Goal: Task Accomplishment & Management: Use online tool/utility

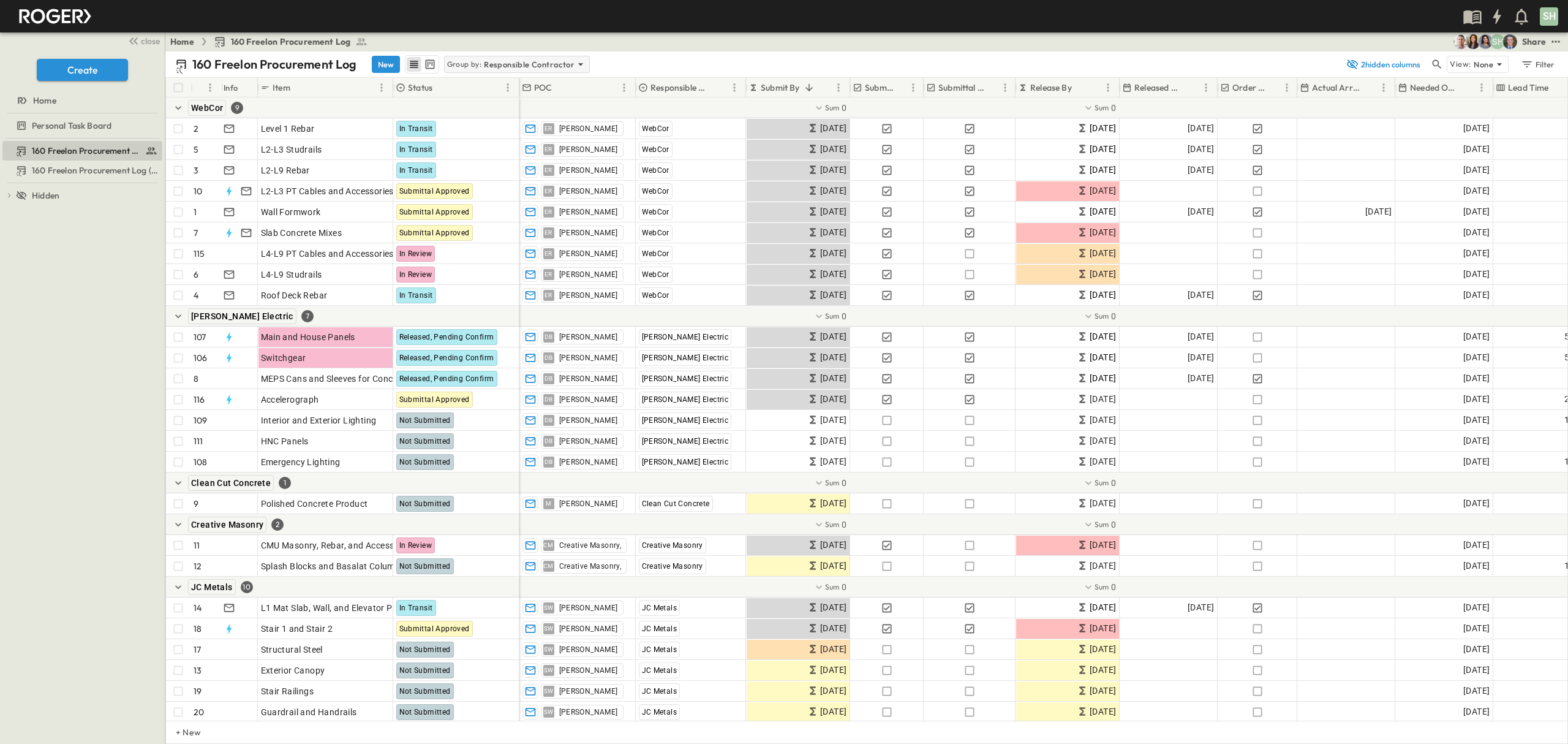
click at [575, 65] on icon at bounding box center [581, 65] width 12 height 12
click at [541, 120] on div "Responsible Contractor" at bounding box center [517, 118] width 142 height 17
click at [672, 52] on div "160 Freelon Procurement Log New Group by: Responsible Contractor 2 hidden colum…" at bounding box center [867, 64] width 1403 height 25
click at [807, 89] on icon "Sort" at bounding box center [809, 88] width 11 height 11
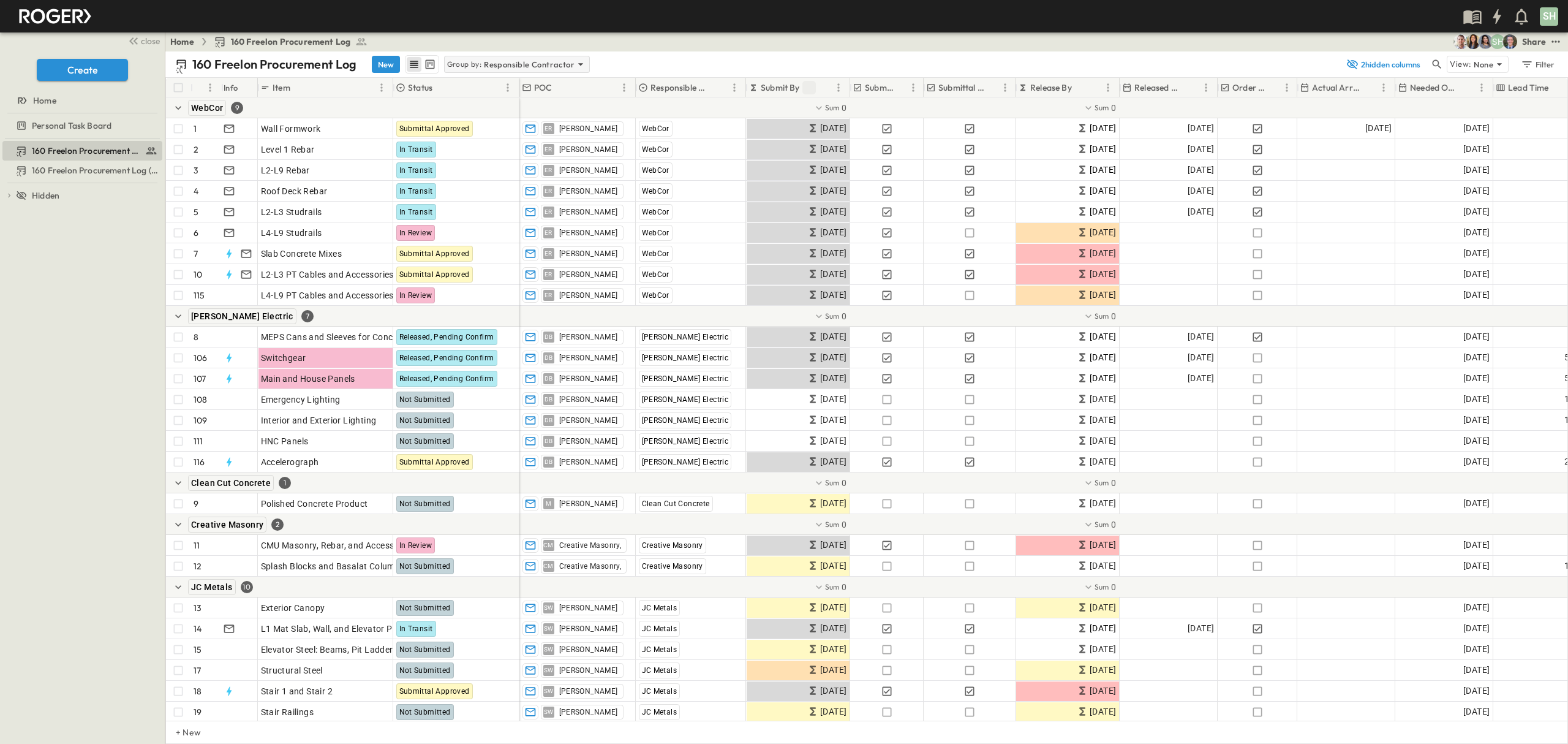
click at [518, 59] on p "Responsible Contractor" at bounding box center [529, 65] width 91 height 12
click at [539, 116] on div "Responsible Contractor" at bounding box center [517, 118] width 142 height 17
click at [676, 85] on p "Responsible Contractor" at bounding box center [681, 88] width 61 height 12
click at [645, 85] on icon at bounding box center [643, 87] width 10 height 10
click at [736, 84] on icon "Menu" at bounding box center [735, 88] width 12 height 12
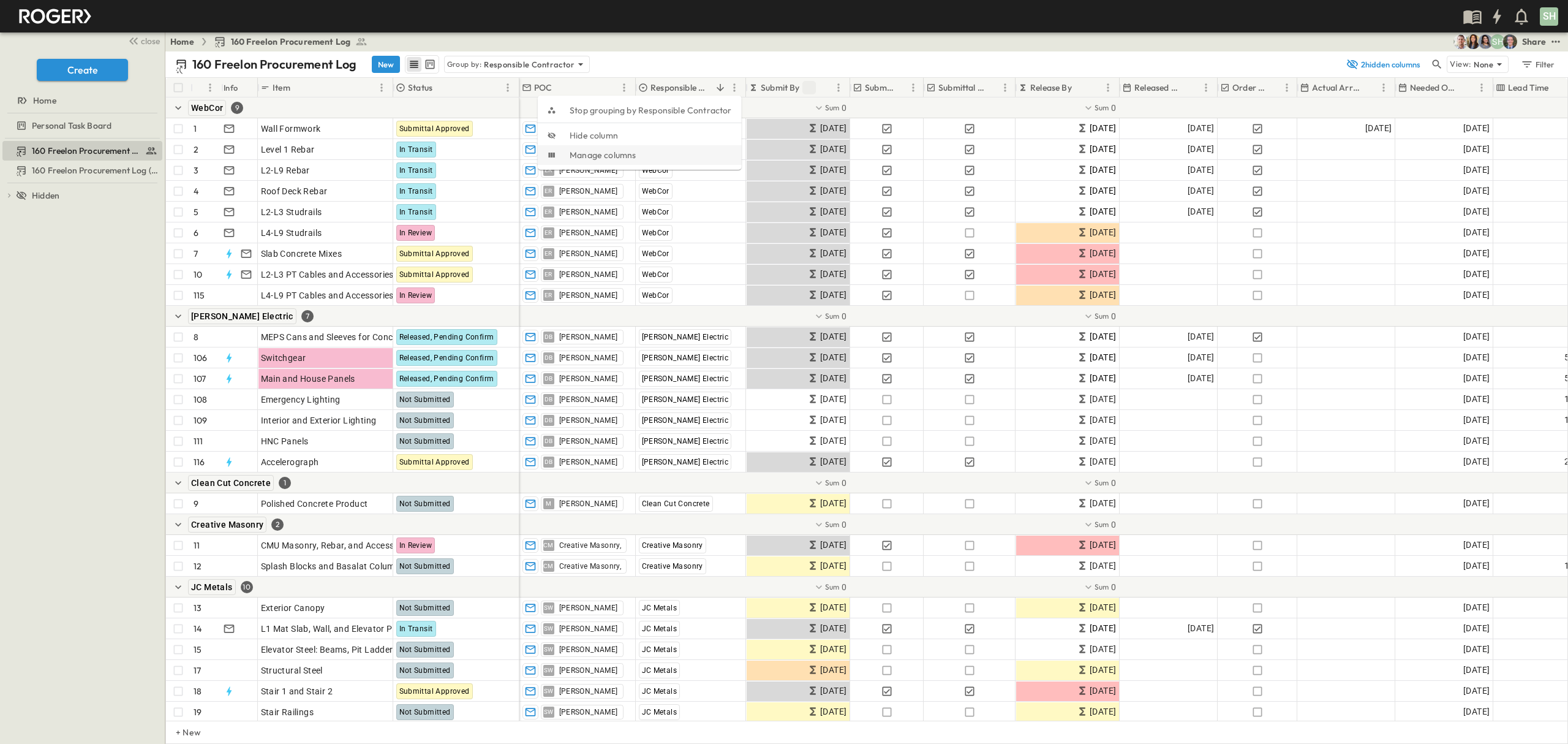
click at [659, 110] on span "Stop grouping by Responsible Contractor" at bounding box center [651, 110] width 162 height 12
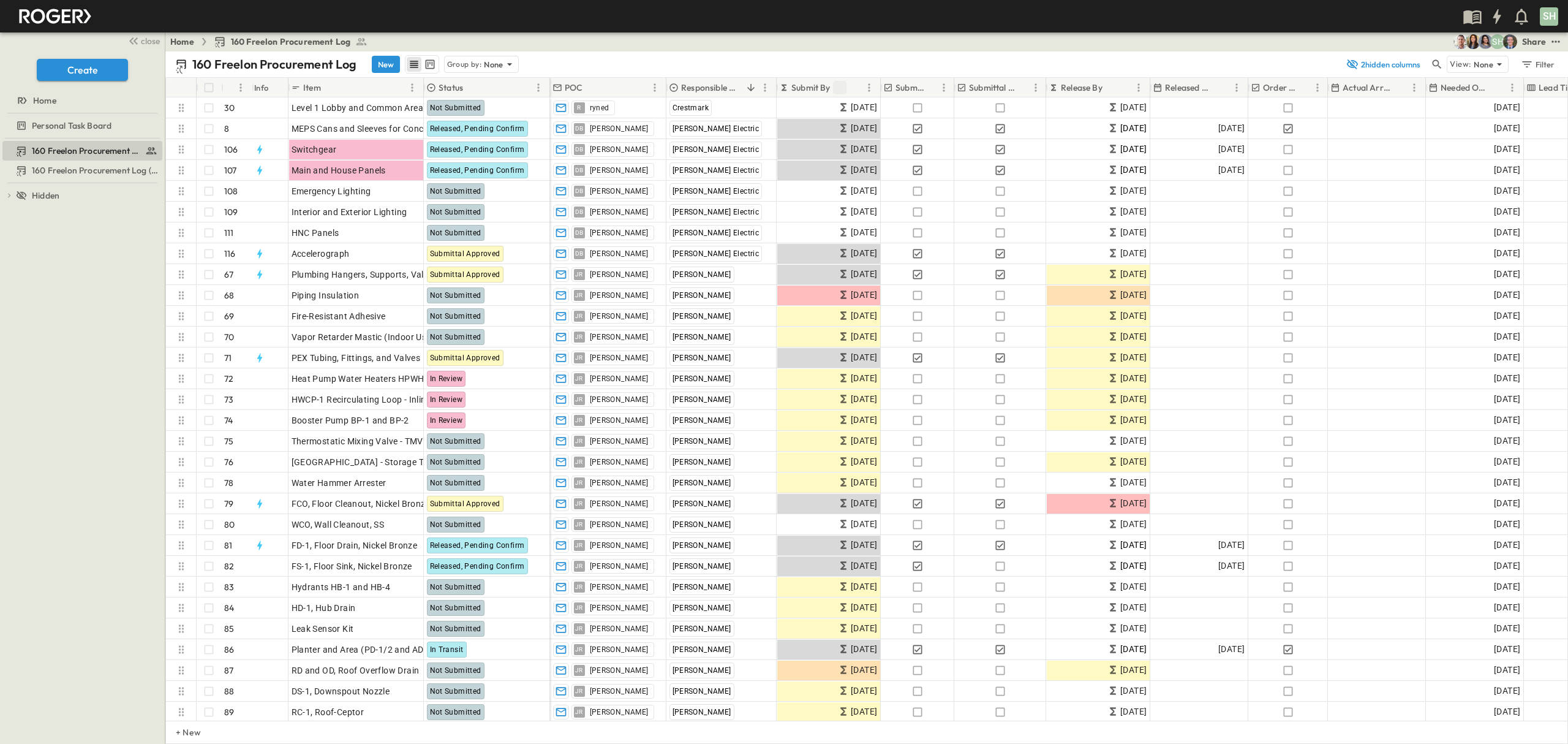
click at [846, 84] on button "Sort" at bounding box center [840, 88] width 14 height 14
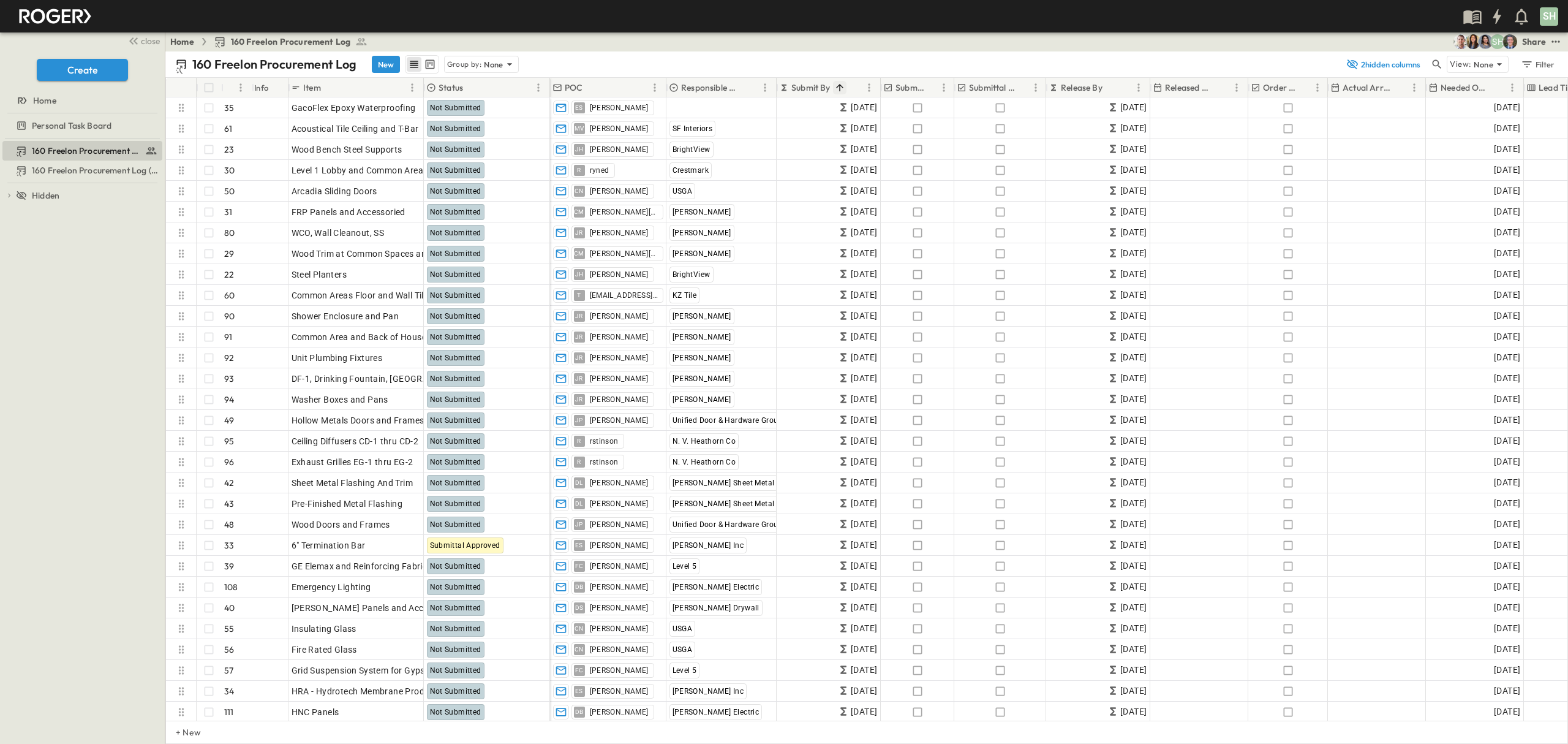
click at [836, 85] on icon "Sort" at bounding box center [839, 88] width 11 height 11
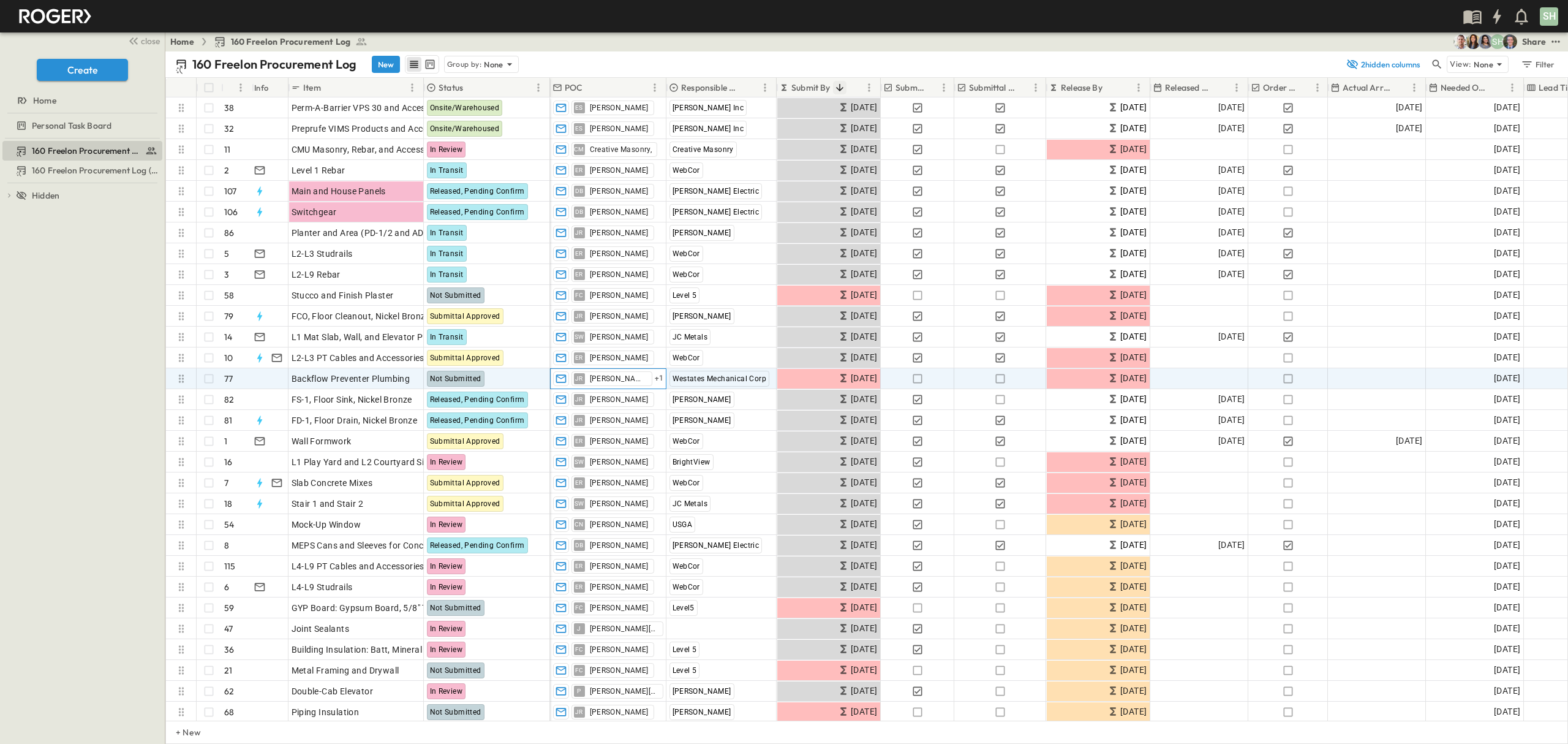
click at [655, 380] on span "+ 1" at bounding box center [659, 379] width 9 height 12
click at [631, 378] on icon "button" at bounding box center [635, 378] width 10 height 10
click at [58, 358] on div "160 Freelon Procurement Log 160 Freelon Procurement Log (Copy) To pick up a dra…" at bounding box center [82, 441] width 165 height 605
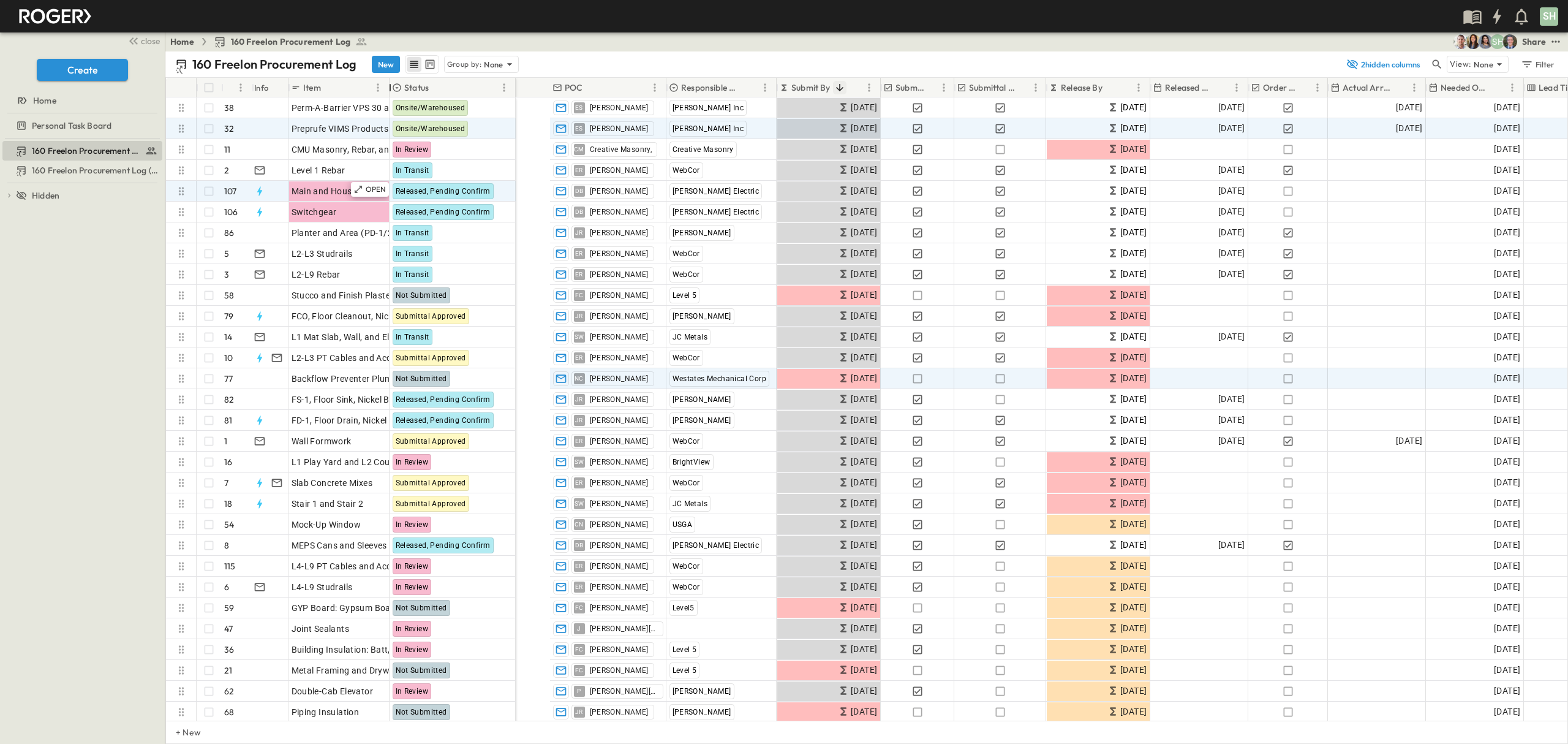
drag, startPoint x: 424, startPoint y: 84, endPoint x: 421, endPoint y: 189, distance: 105.0
click at [384, 123] on div "# Info Item Status POC Responsible Contractor Submit By Submitted? Submittal Ap…" at bounding box center [867, 399] width 1402 height 642
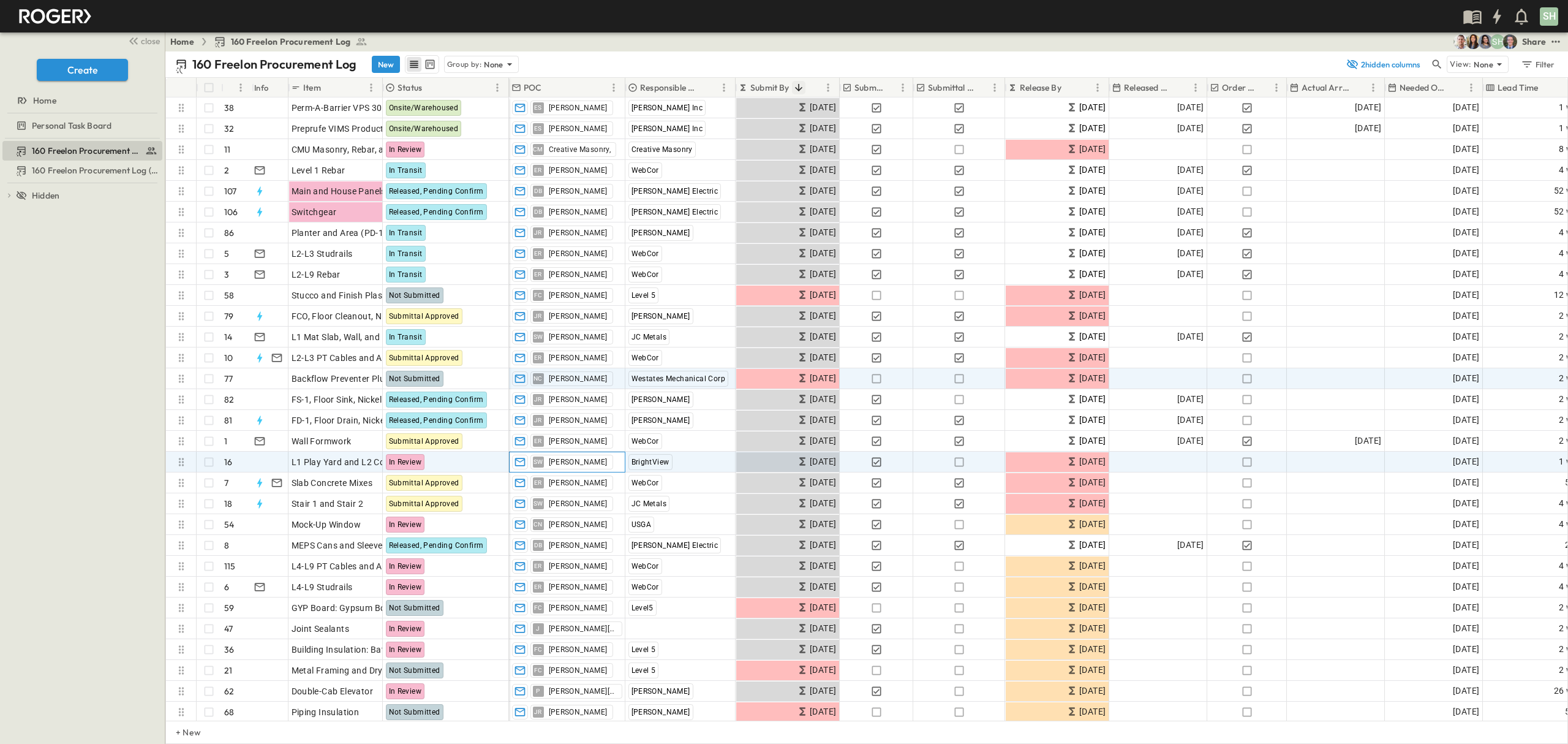
click at [625, 464] on div "SW [PERSON_NAME]" at bounding box center [567, 461] width 116 height 21
click at [589, 459] on icon "button" at bounding box center [593, 462] width 8 height 8
click at [585, 457] on input "text" at bounding box center [568, 461] width 106 height 15
type input "*****"
click at [608, 504] on p "[PERSON_NAME], [PERSON_NAME][EMAIL_ADDRESS][PERSON_NAME][DOMAIN_NAME]" at bounding box center [714, 506] width 360 height 12
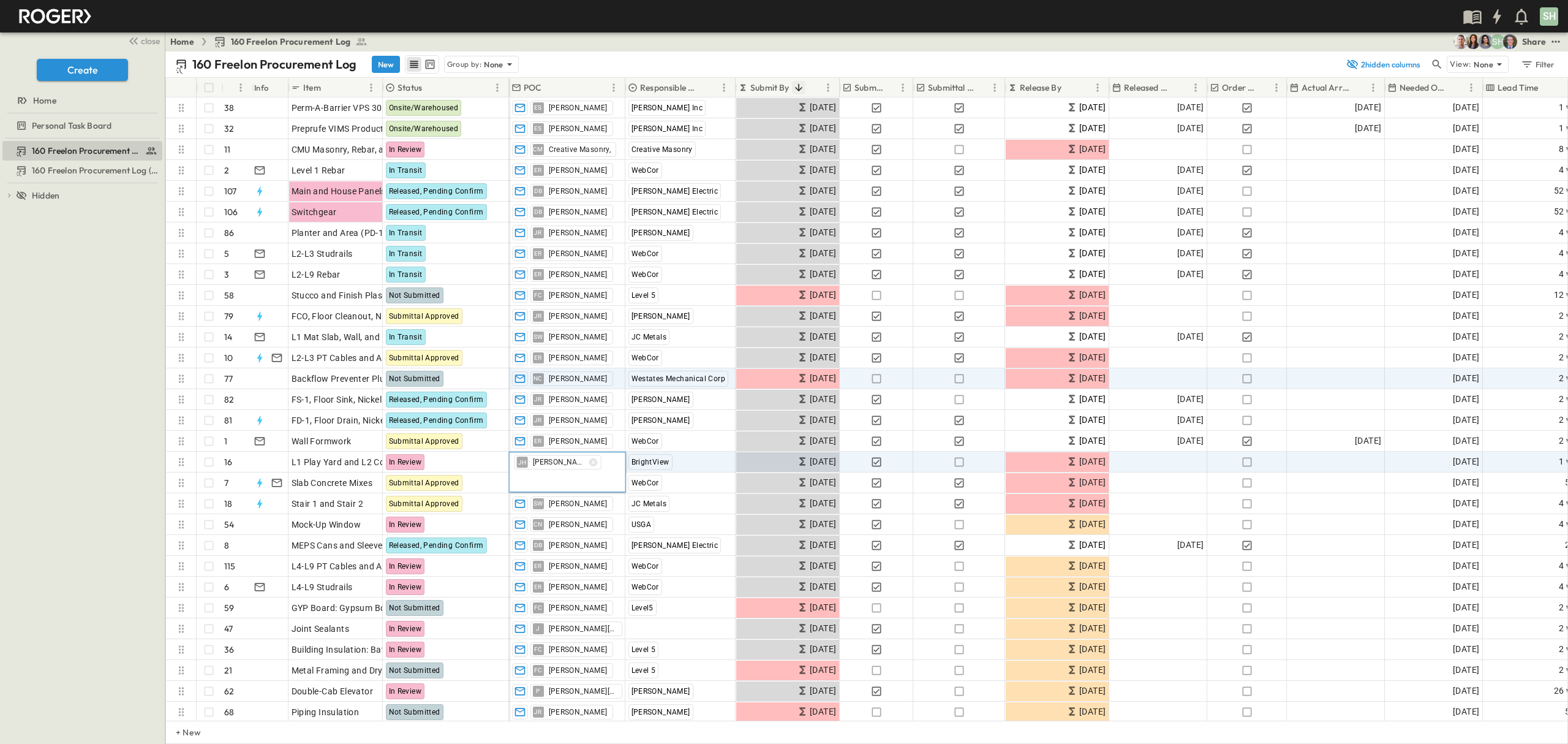
click at [106, 354] on div "160 Freelon Procurement Log 160 Freelon Procurement Log (Copy) To pick up a dra…" at bounding box center [82, 441] width 165 height 605
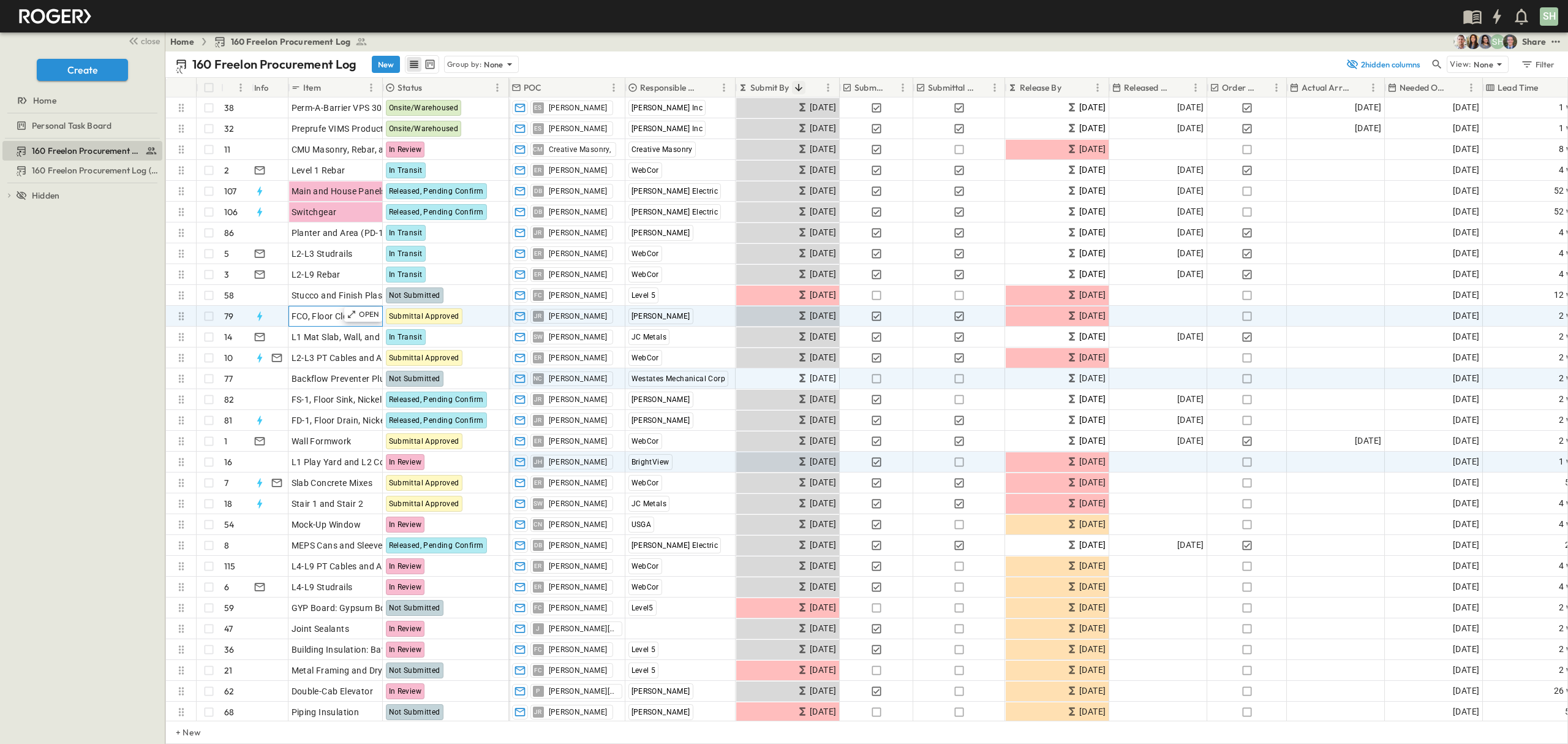
click at [307, 319] on span "FCO, Floor Cleanout, Nickel Bronze" at bounding box center [361, 317] width 139 height 12
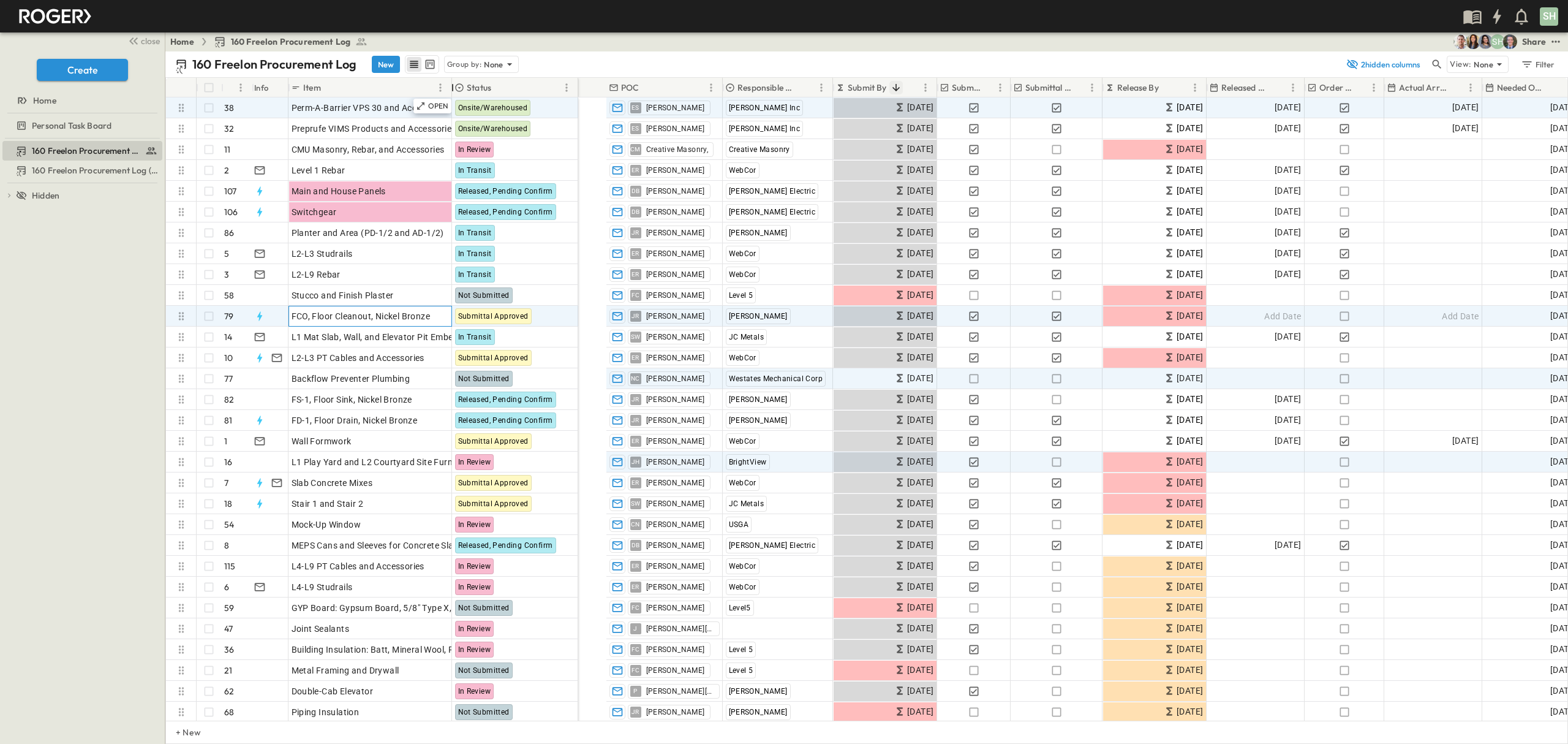
drag, startPoint x: 383, startPoint y: 84, endPoint x: 452, endPoint y: 103, distance: 71.6
click at [452, 103] on div "# Info Item Status POC Responsible Contractor Submit By Submitted? Submittal Ap…" at bounding box center [867, 399] width 1402 height 642
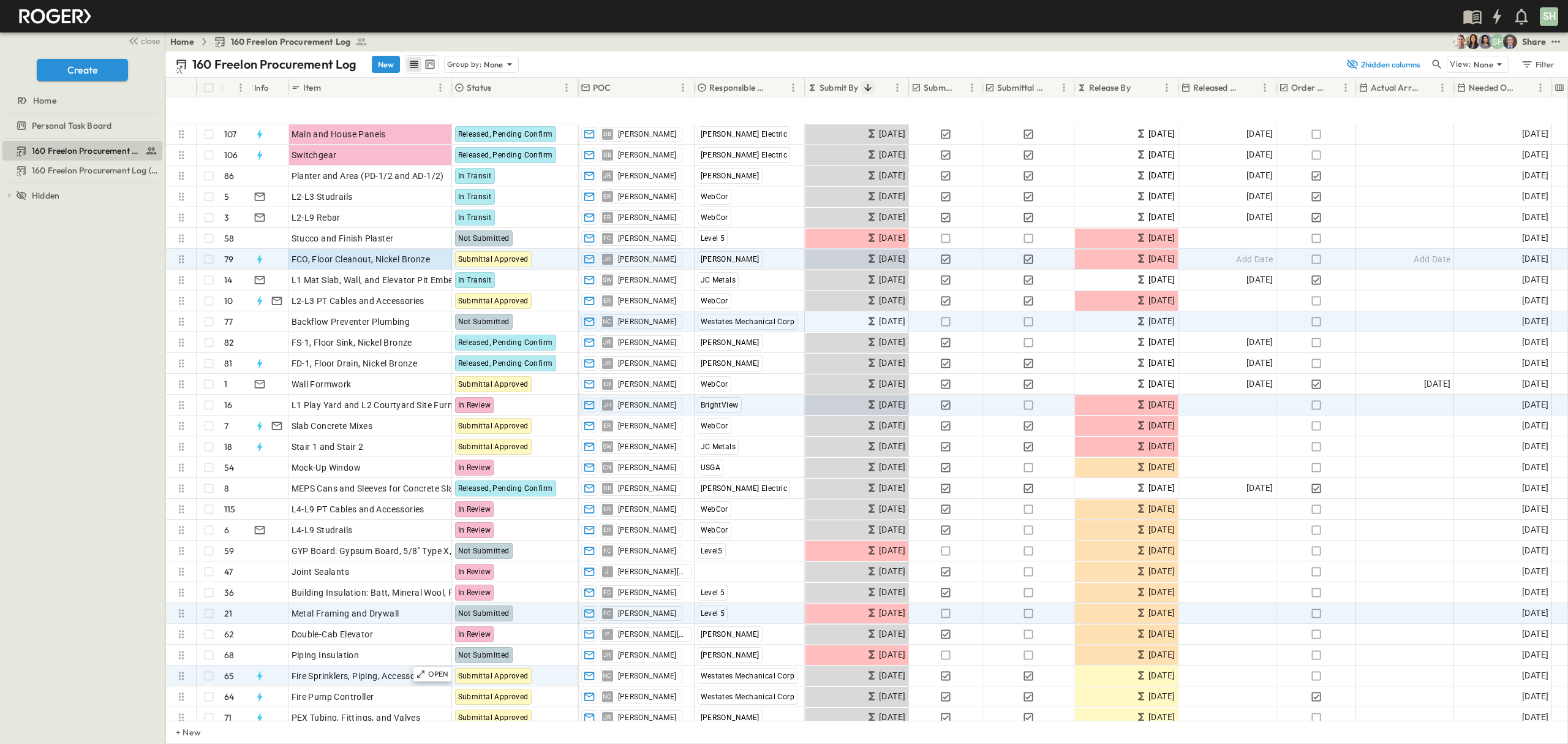
scroll to position [163, 0]
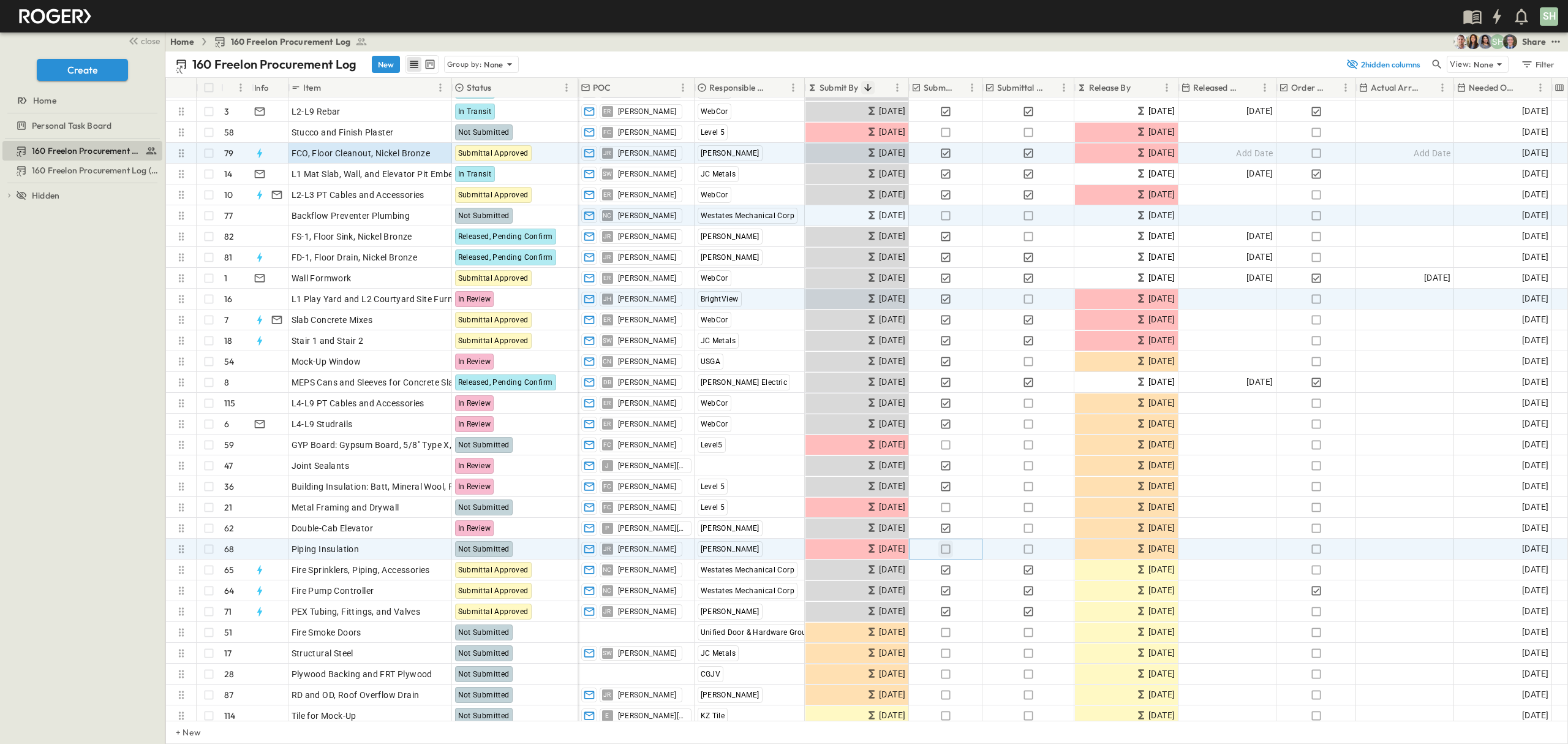
click at [948, 547] on icon "button" at bounding box center [946, 549] width 12 height 12
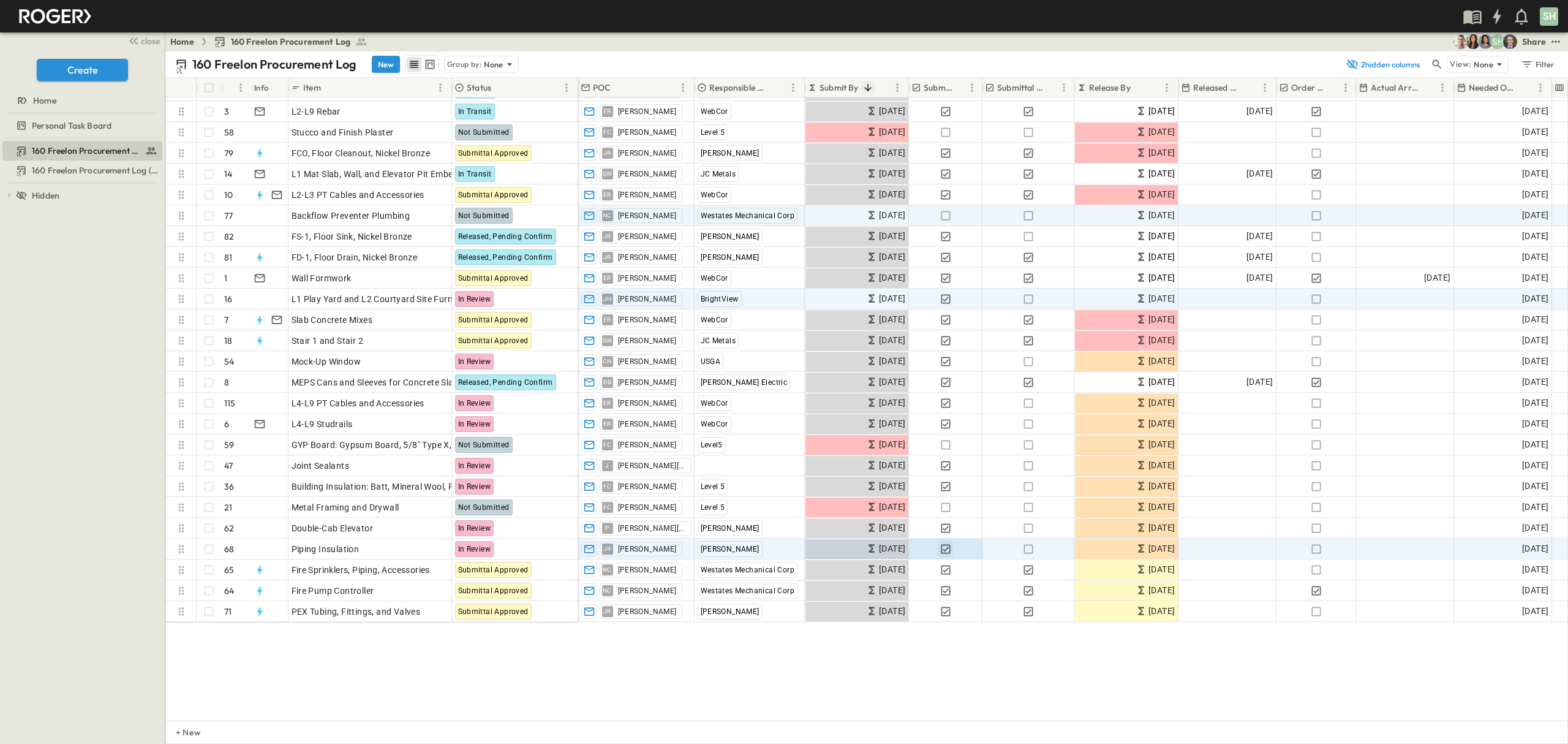
scroll to position [0, 0]
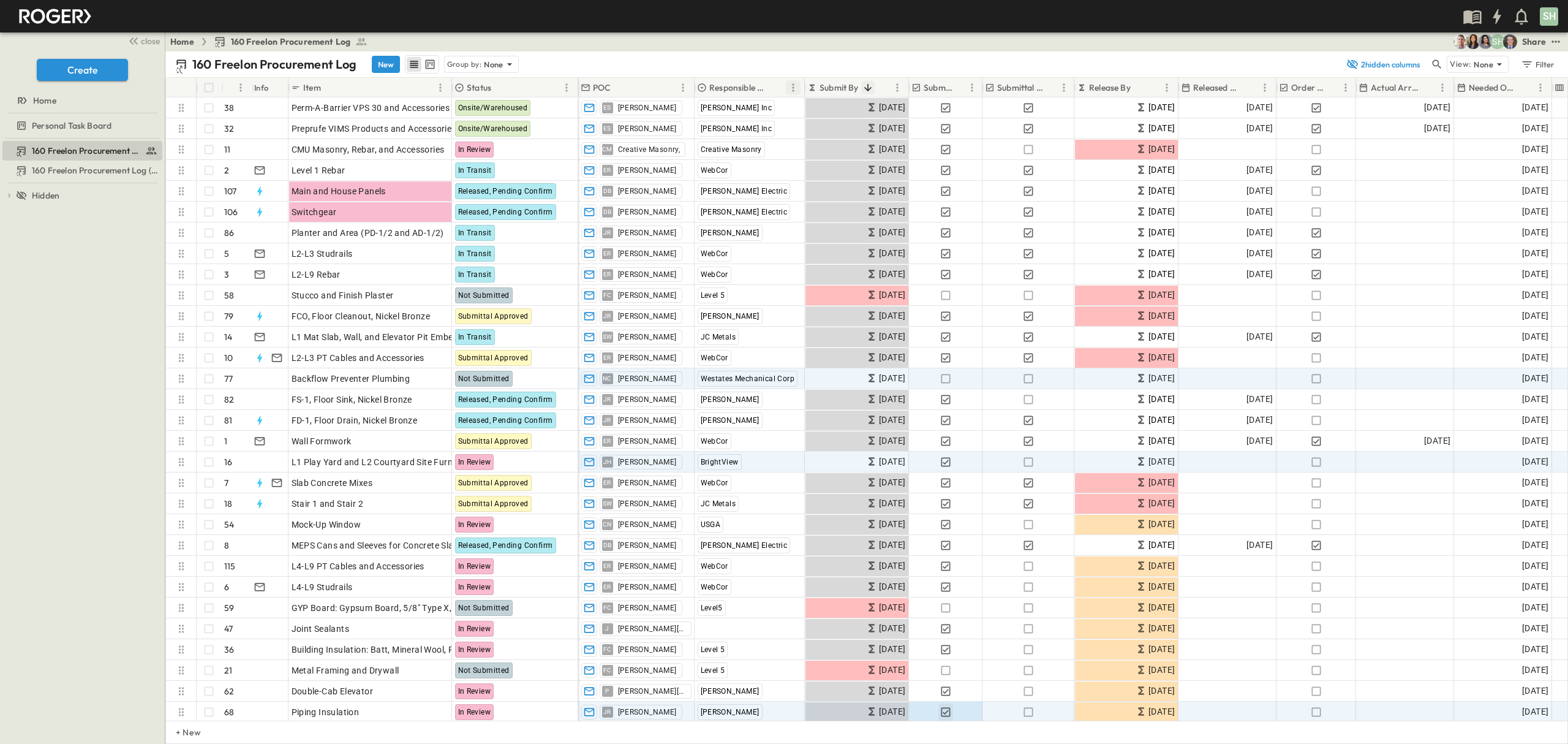
click at [792, 85] on icon "Menu" at bounding box center [793, 88] width 12 height 12
click at [723, 109] on span "Group by Responsible Contractor" at bounding box center [724, 110] width 132 height 12
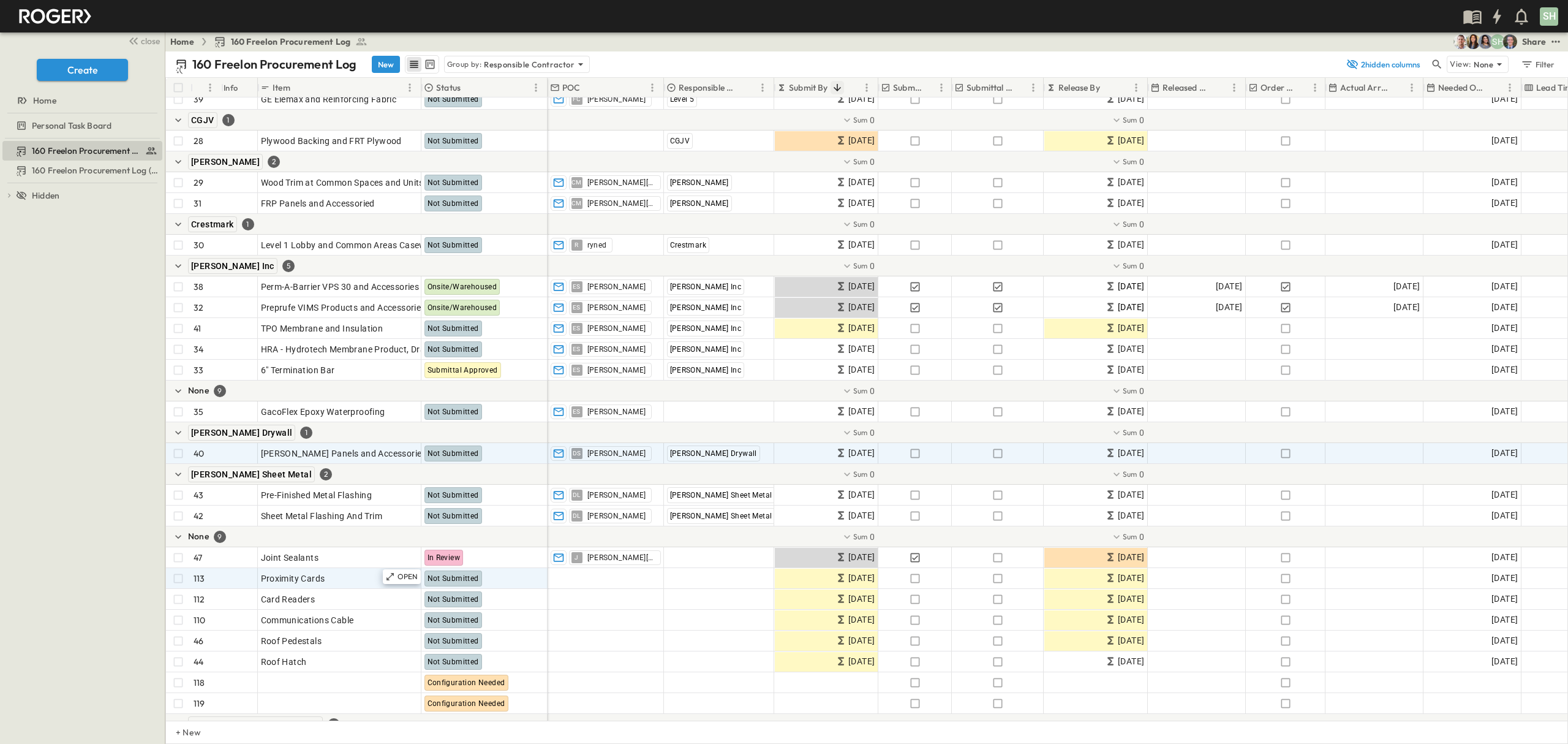
scroll to position [1143, 0]
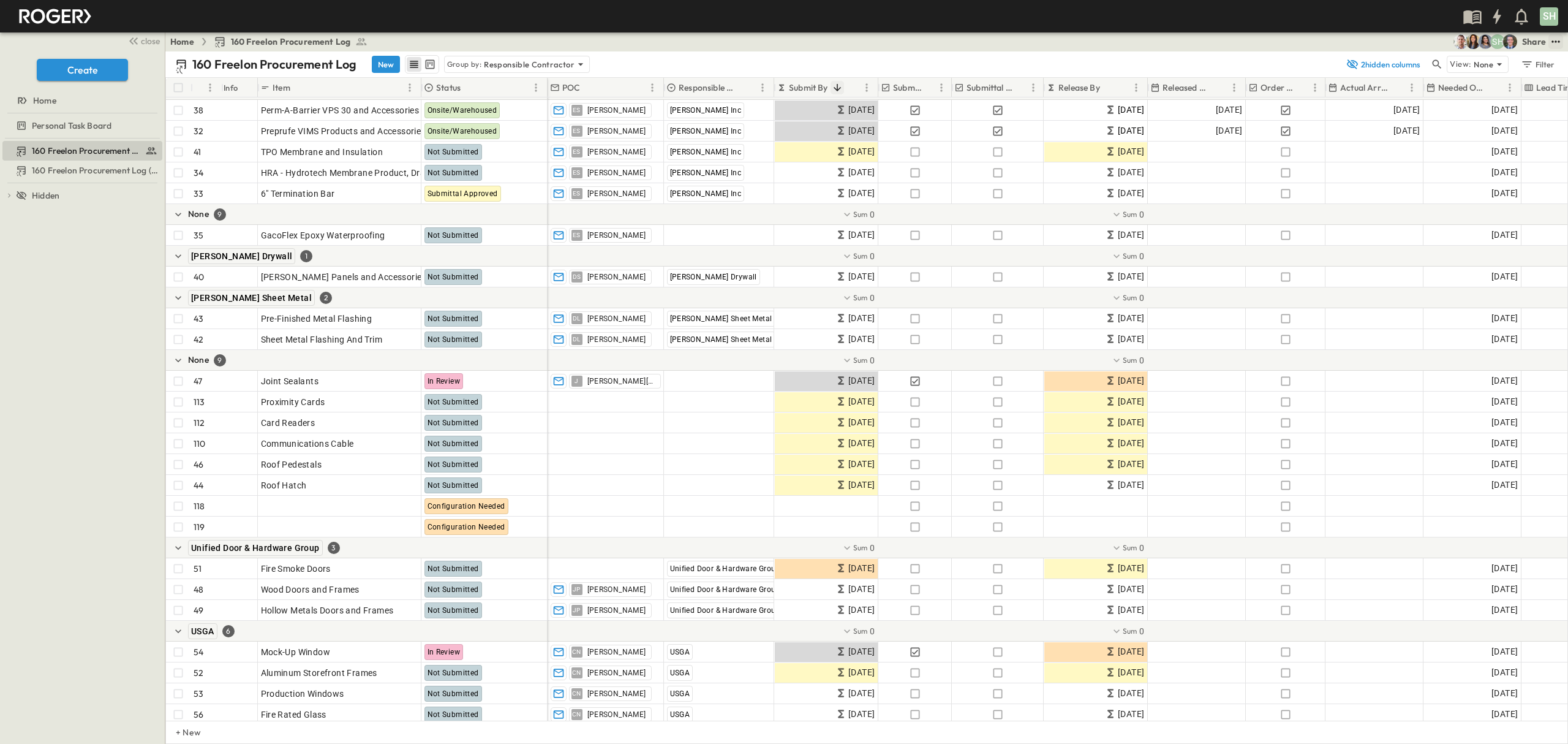
click at [1555, 43] on icon "test" at bounding box center [1556, 42] width 12 height 12
click at [1446, 211] on span "CSV" at bounding box center [1455, 216] width 18 height 11
click at [582, 62] on icon at bounding box center [581, 65] width 12 height 12
click at [544, 113] on icon at bounding box center [550, 118] width 12 height 12
click at [748, 86] on icon "Sort" at bounding box center [749, 88] width 8 height 8
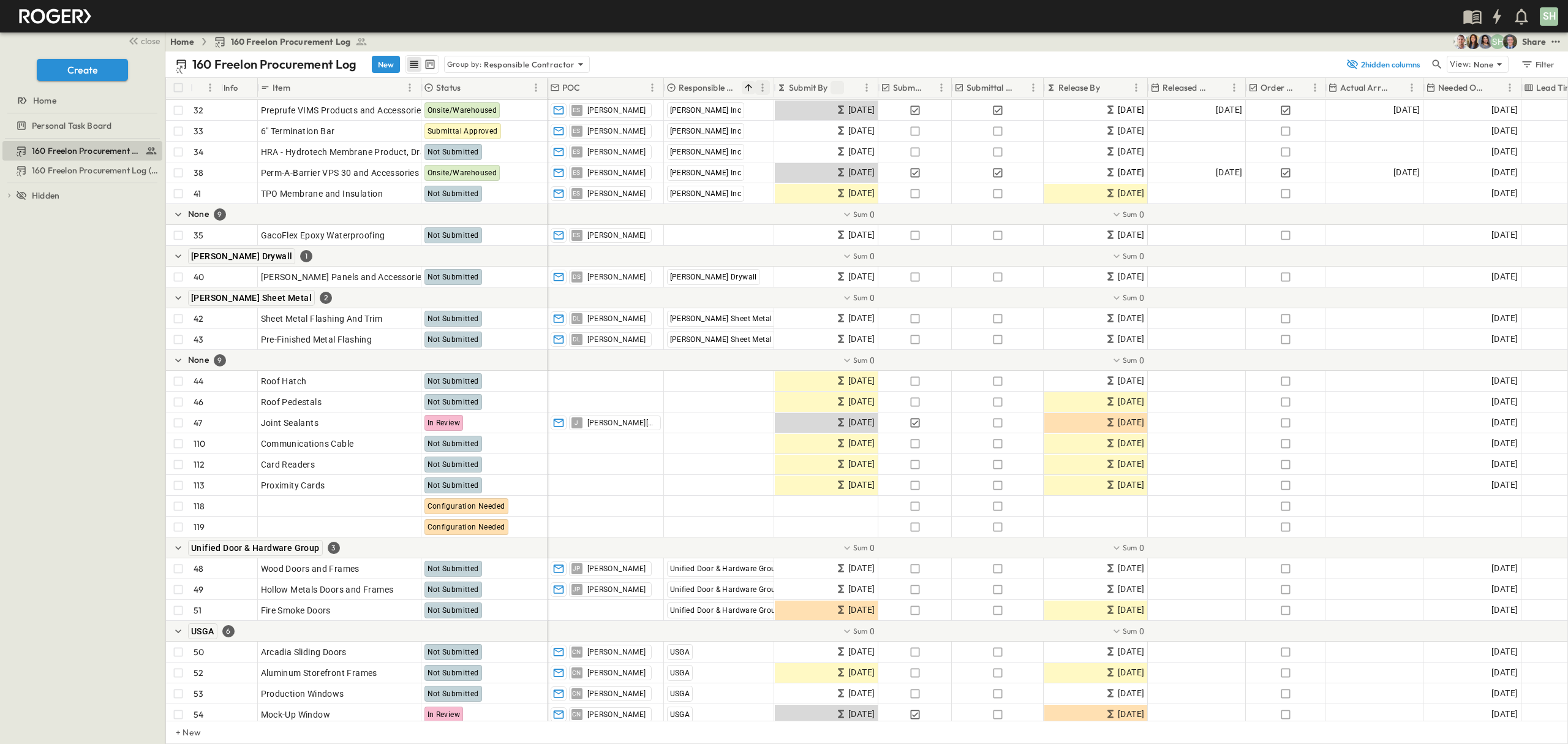
click at [765, 84] on icon "Menu" at bounding box center [762, 88] width 12 height 12
click at [685, 114] on span "Stop grouping by Responsible Contractor" at bounding box center [679, 110] width 162 height 12
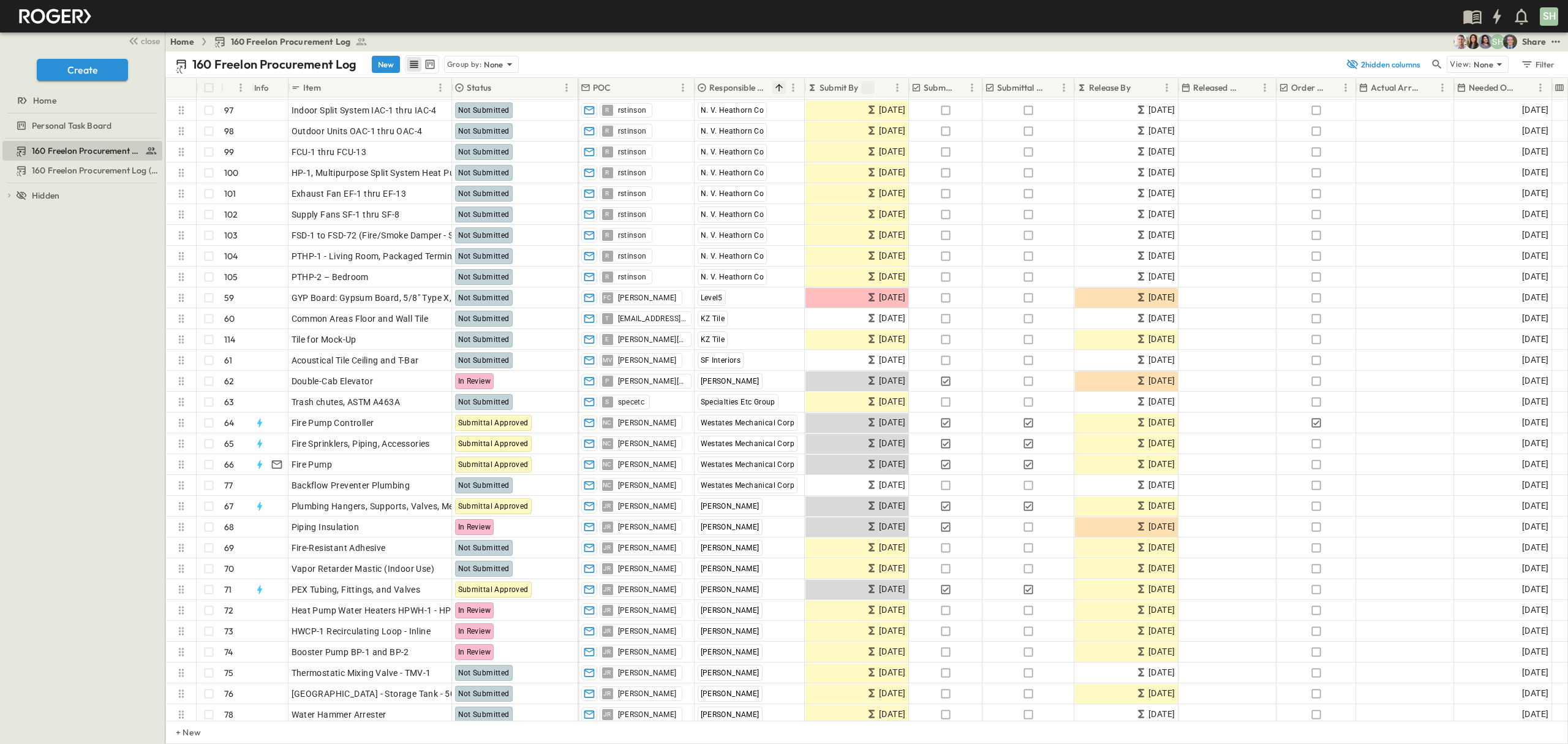
click at [719, 55] on div "160 Freelon Procurement Log New Group by: None" at bounding box center [757, 65] width 1164 height 18
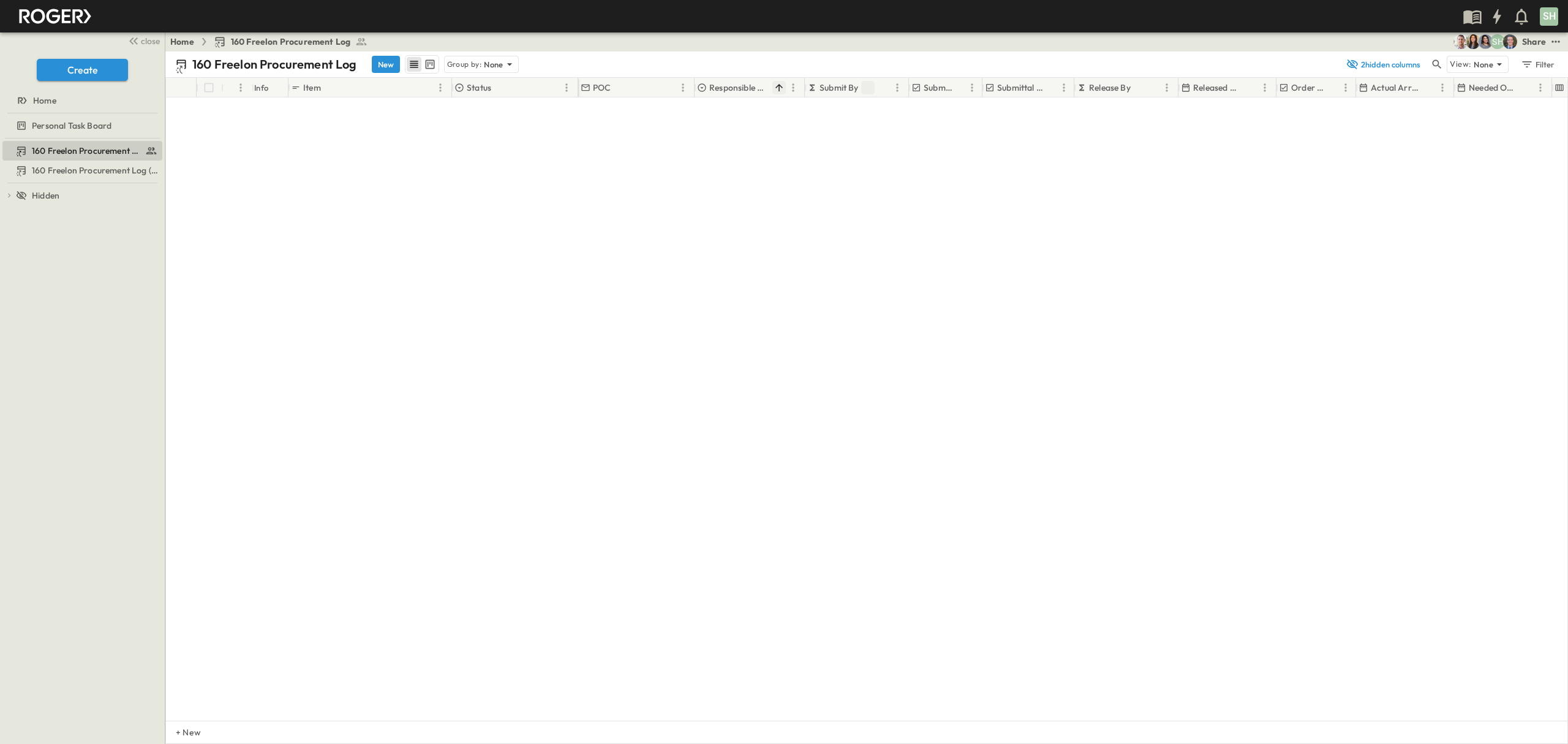
scroll to position [0, 0]
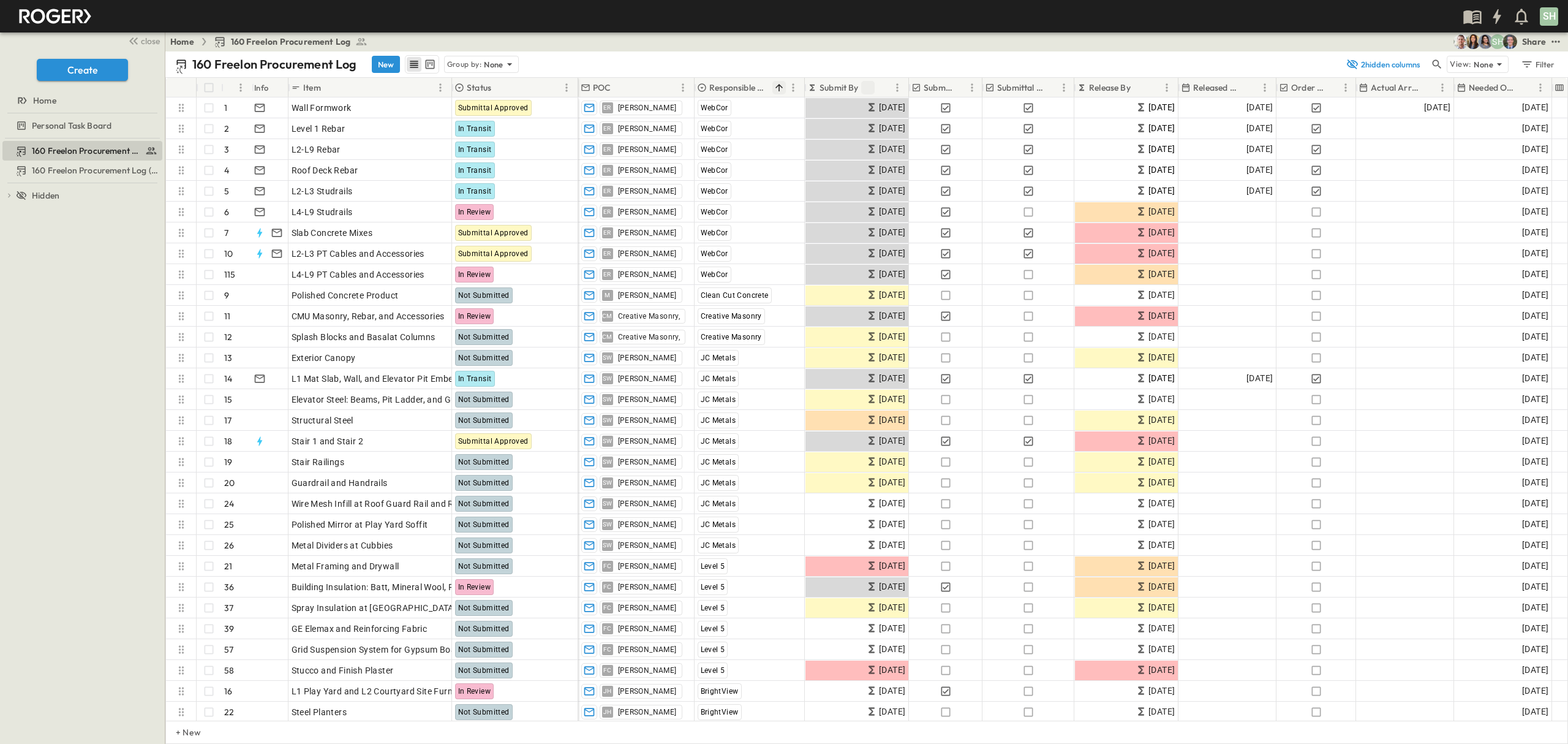
click at [869, 85] on icon "Sort" at bounding box center [868, 88] width 8 height 8
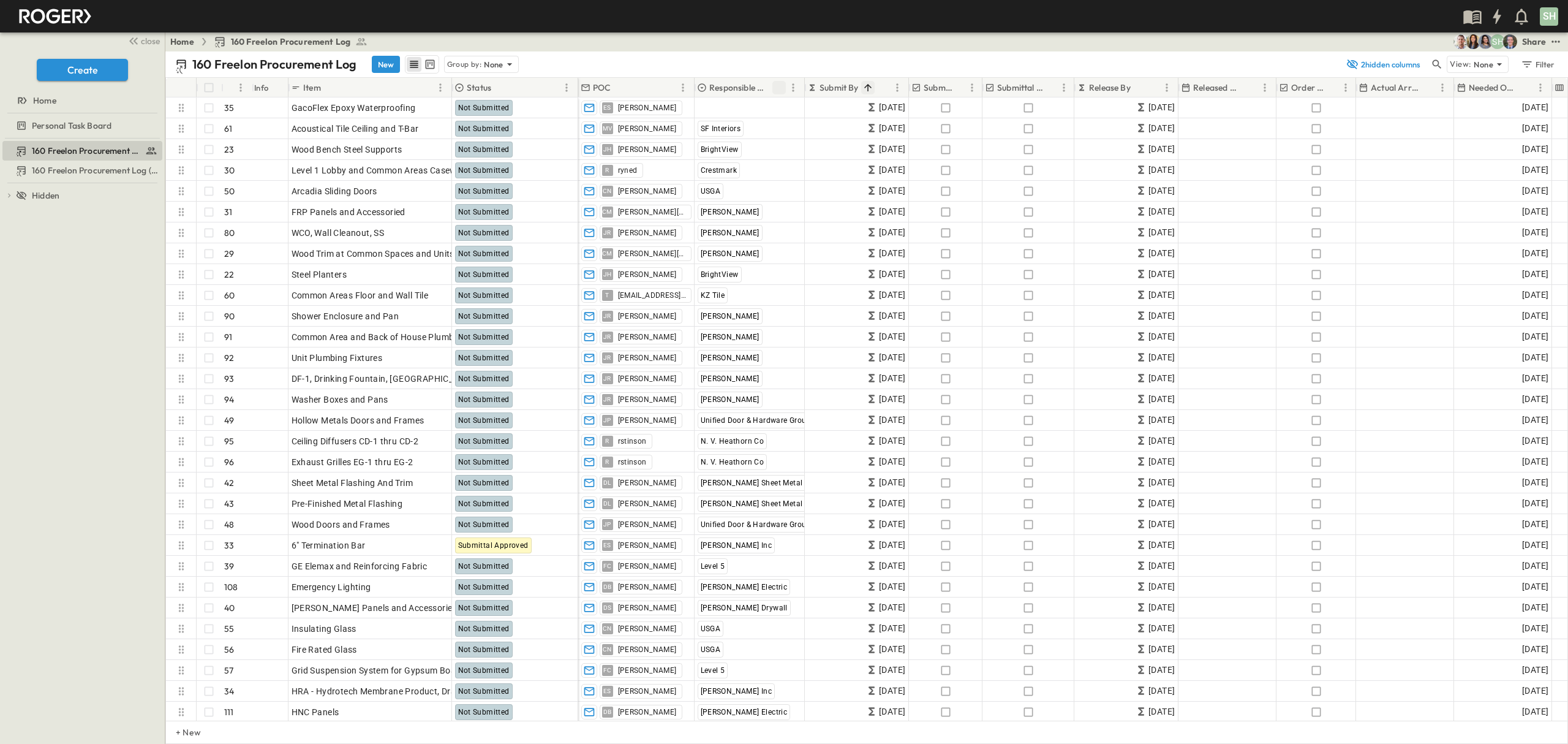
click at [866, 83] on icon "Sort" at bounding box center [868, 88] width 11 height 11
